Goal: Check status: Check status

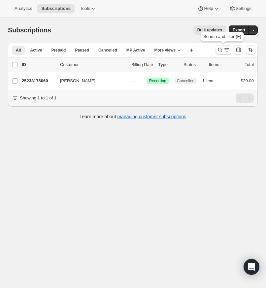
click at [218, 48] on icon "Search and filter results" at bounding box center [220, 50] width 7 height 7
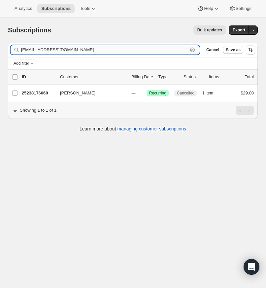
drag, startPoint x: 192, startPoint y: 49, endPoint x: 166, endPoint y: 51, distance: 26.5
click at [192, 49] on icon "button" at bounding box center [192, 50] width 7 height 7
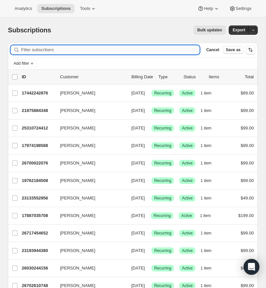
paste input "[EMAIL_ADDRESS][DOMAIN_NAME]"
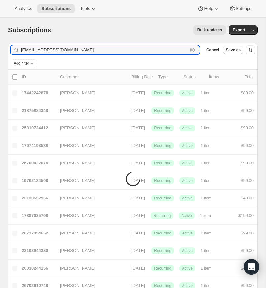
type input "[EMAIL_ADDRESS][DOMAIN_NAME]"
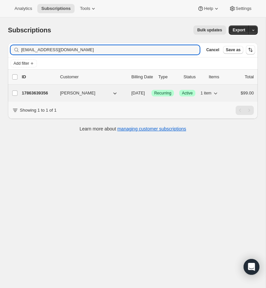
click at [43, 92] on p "17863639356" at bounding box center [38, 93] width 33 height 7
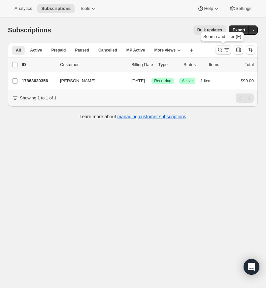
click at [220, 48] on icon "Search and filter results" at bounding box center [220, 50] width 7 height 7
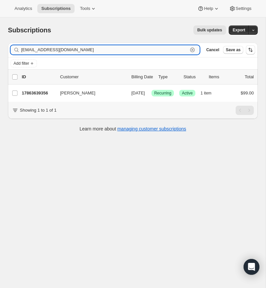
drag, startPoint x: 192, startPoint y: 49, endPoint x: 156, endPoint y: 48, distance: 35.3
click at [190, 49] on icon "button" at bounding box center [192, 50] width 7 height 7
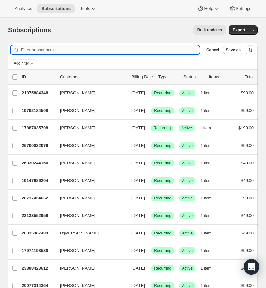
paste input "[EMAIL_ADDRESS][DOMAIN_NAME]"
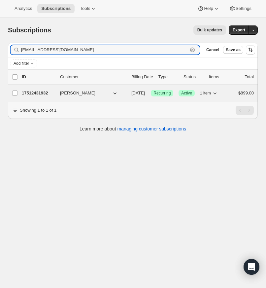
type input "[EMAIL_ADDRESS][DOMAIN_NAME]"
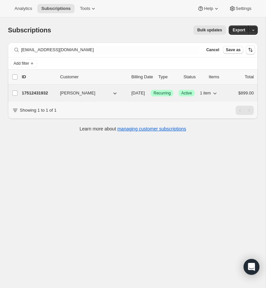
click at [39, 91] on p "17512431932" at bounding box center [38, 93] width 33 height 7
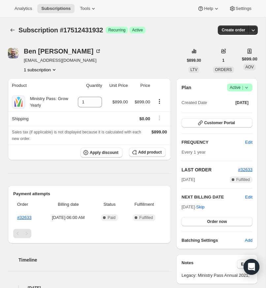
click at [234, 73] on div "[PERSON_NAME] [EMAIL_ADDRESS][DOMAIN_NAME] 1 subscription $899.00 LTV 1 ORDERS …" at bounding box center [133, 60] width 250 height 25
click at [148, 73] on div "[PERSON_NAME] [EMAIL_ADDRESS][DOMAIN_NAME] 1 subscription $899.00 LTV 1 ORDERS …" at bounding box center [133, 60] width 250 height 25
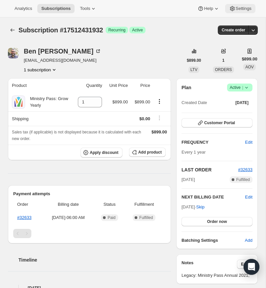
click at [236, 7] on span "Settings" at bounding box center [244, 8] width 16 height 5
